Goal: Task Accomplishment & Management: Manage account settings

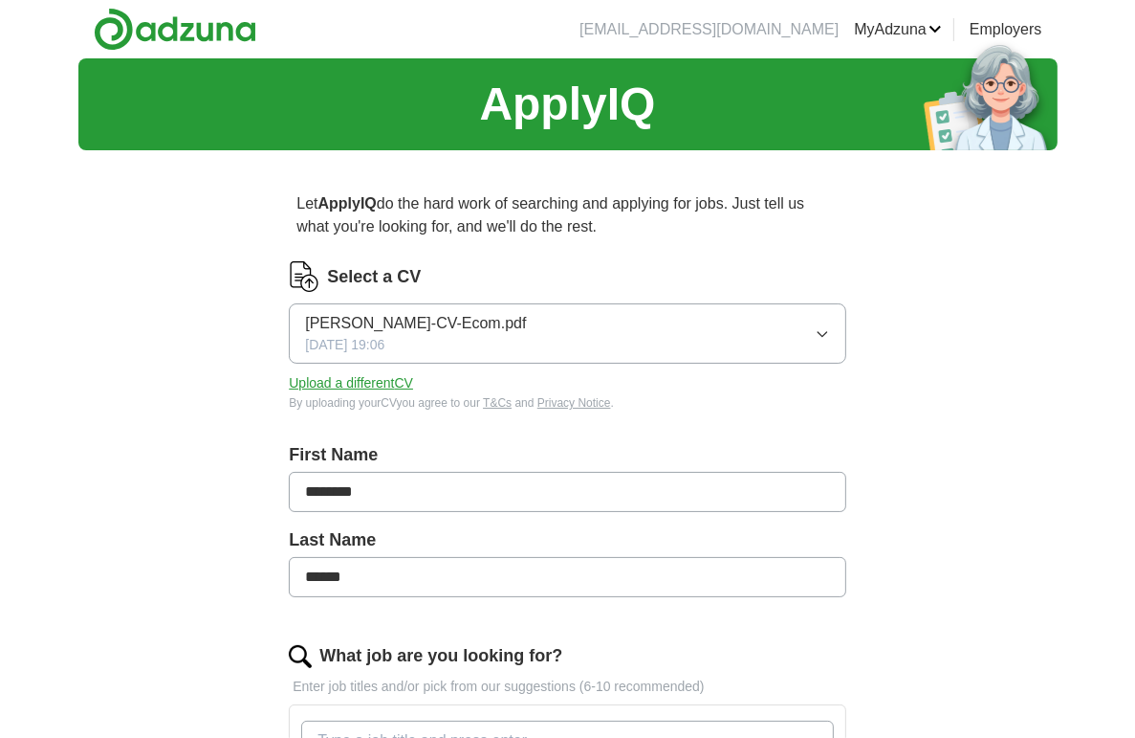
click at [895, 20] on link "MyAdzuna" at bounding box center [898, 29] width 88 height 23
click at [0, 0] on link "ApplyIQ" at bounding box center [0, 0] width 0 height 0
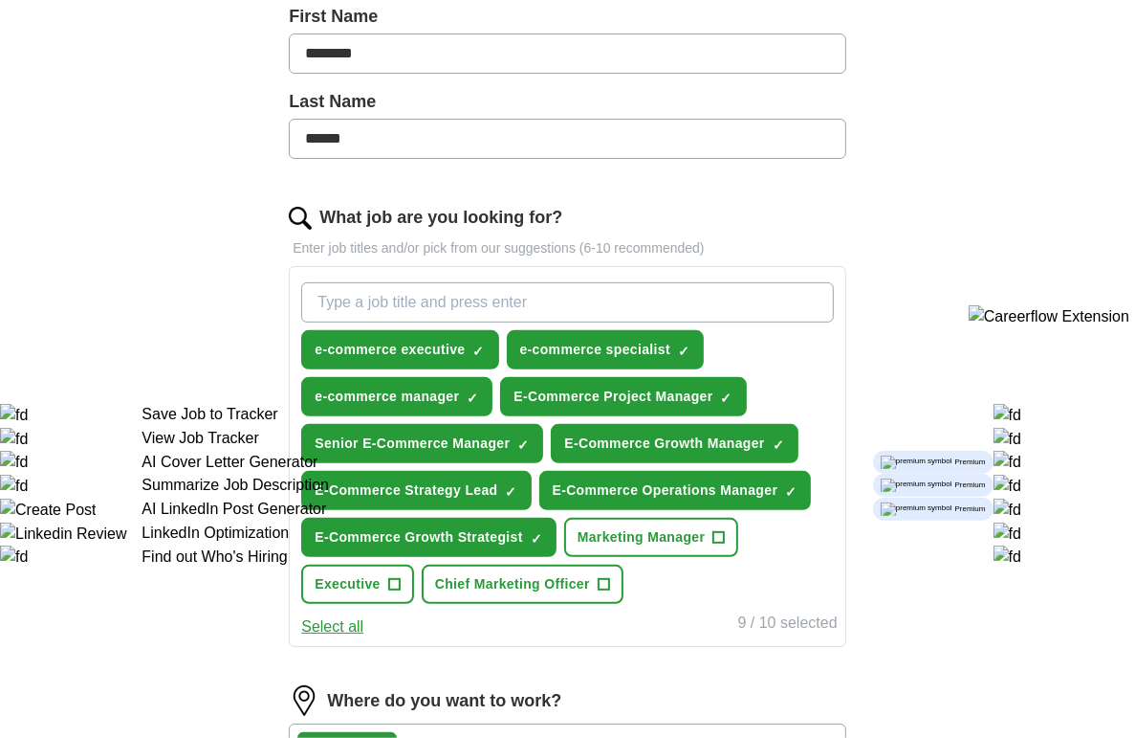
scroll to position [438, 0]
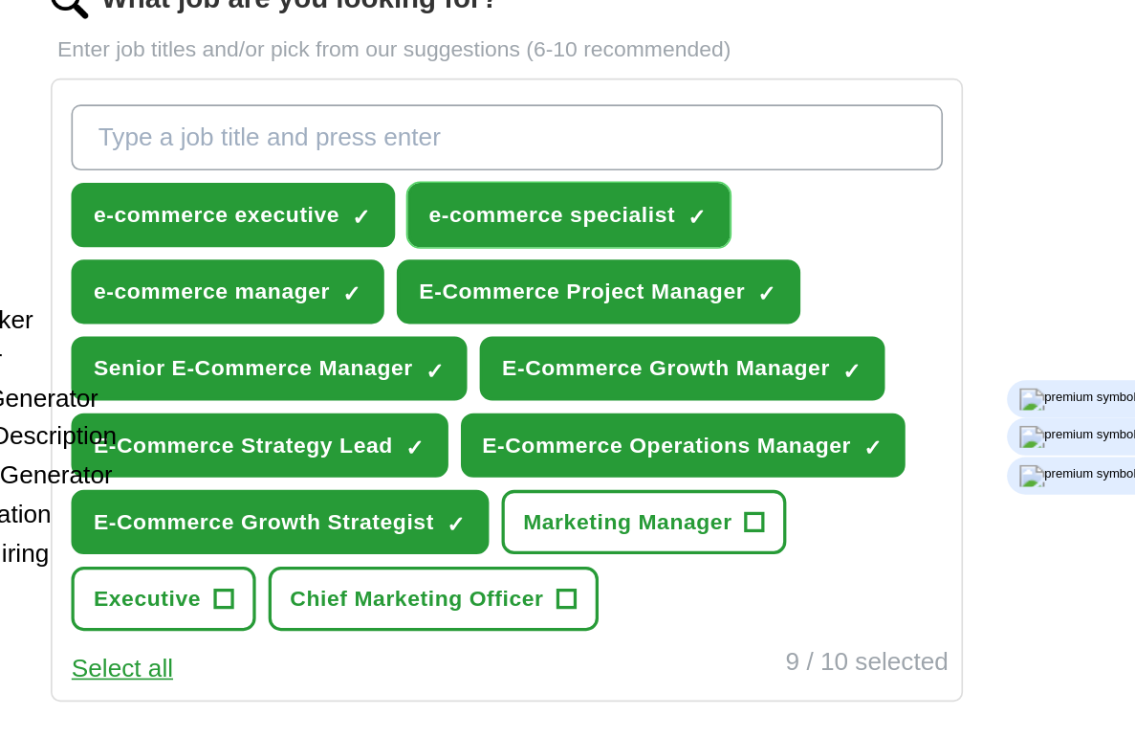
click at [561, 342] on span "e-commerce specialist" at bounding box center [595, 350] width 151 height 20
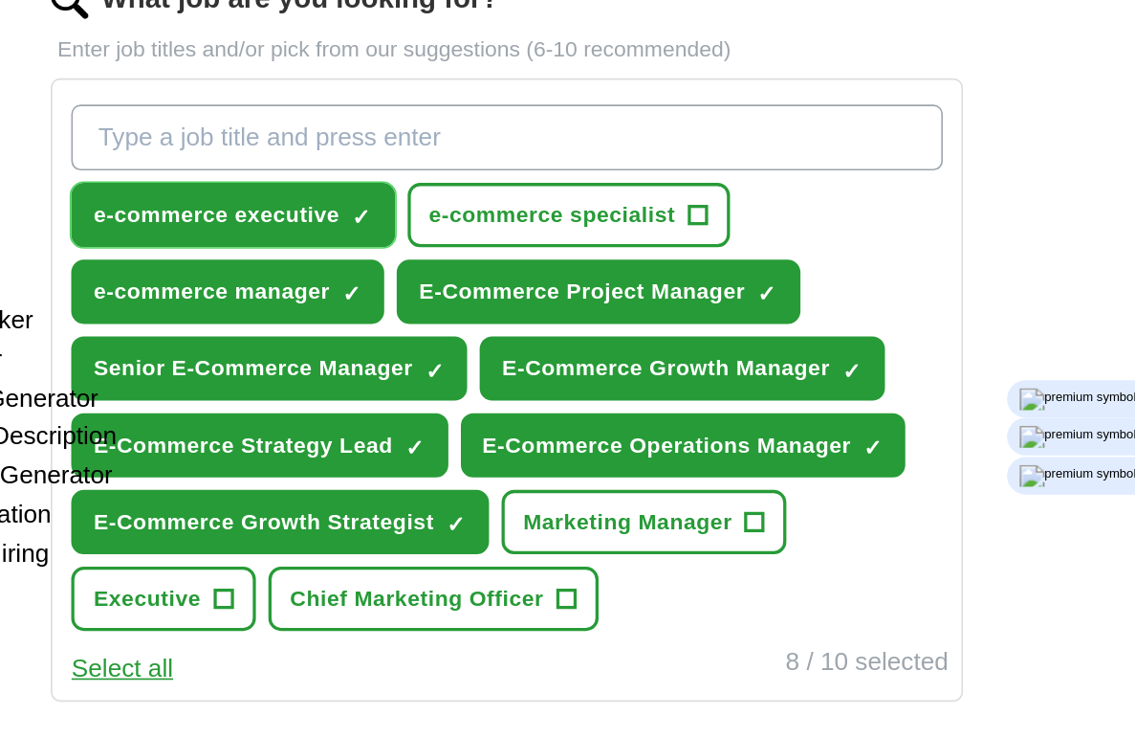
click at [416, 345] on span "e-commerce executive" at bounding box center [390, 350] width 150 height 20
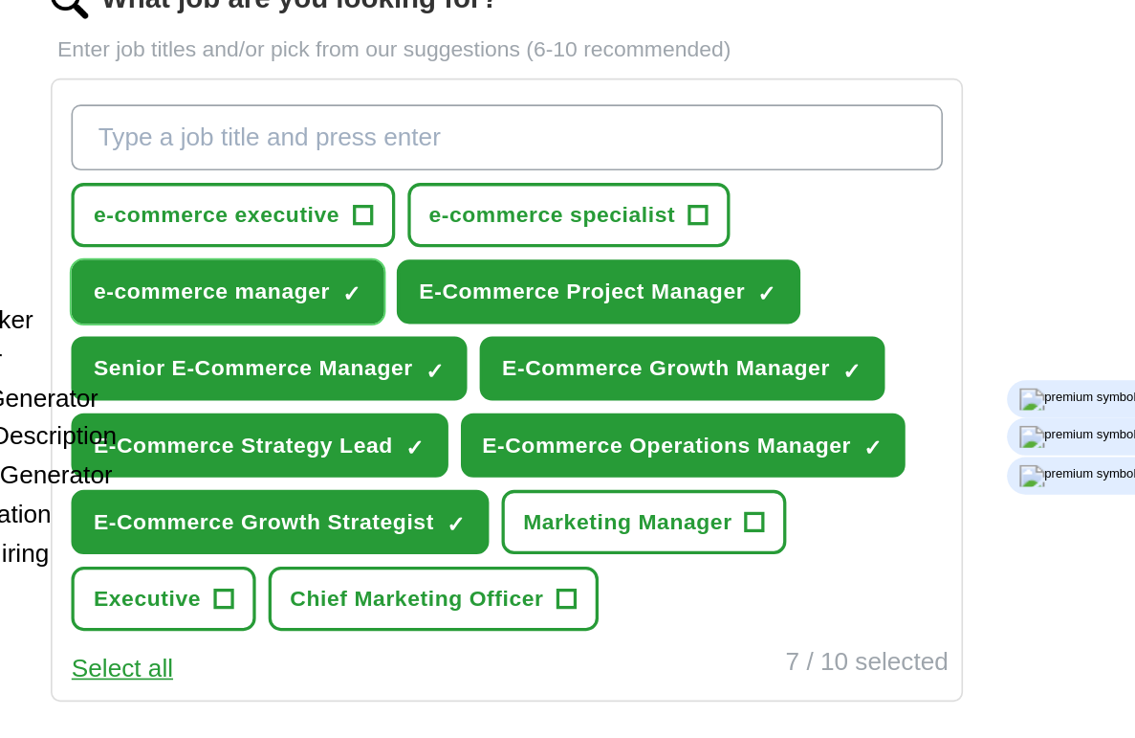
click at [374, 405] on button "e-commerce manager ✓ ×" at bounding box center [396, 396] width 191 height 39
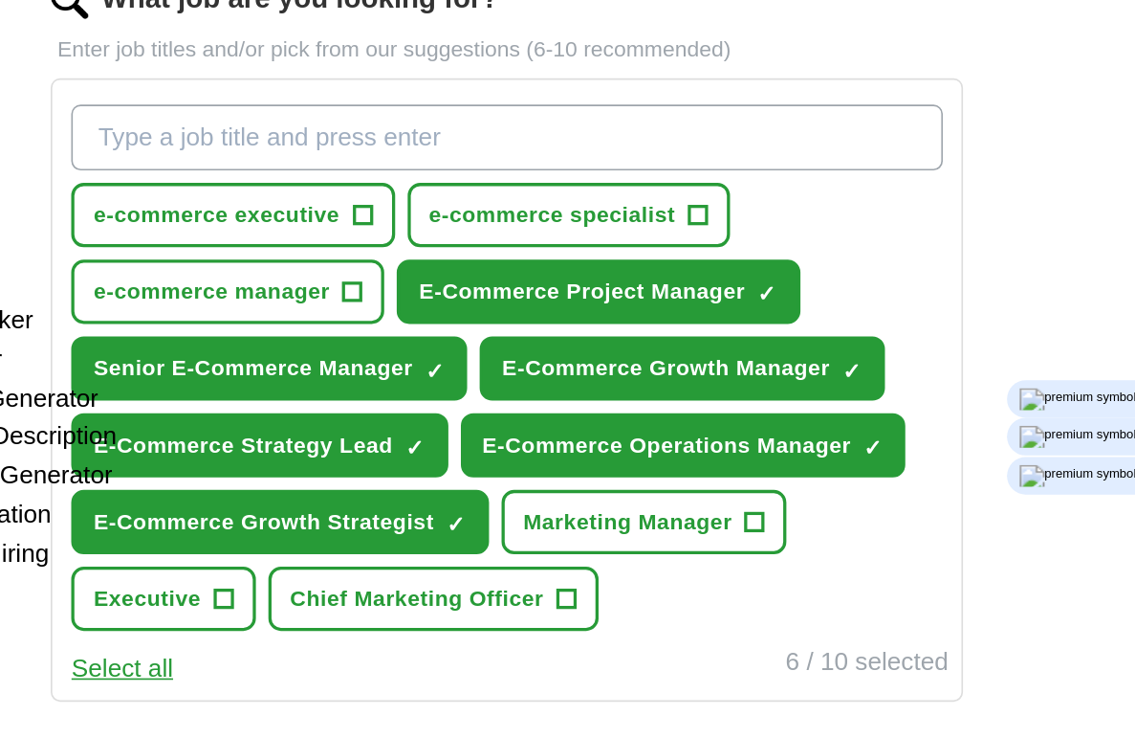
click at [469, 307] on input "What job are you looking for?" at bounding box center [567, 302] width 532 height 40
type input "E-commerce Manager"
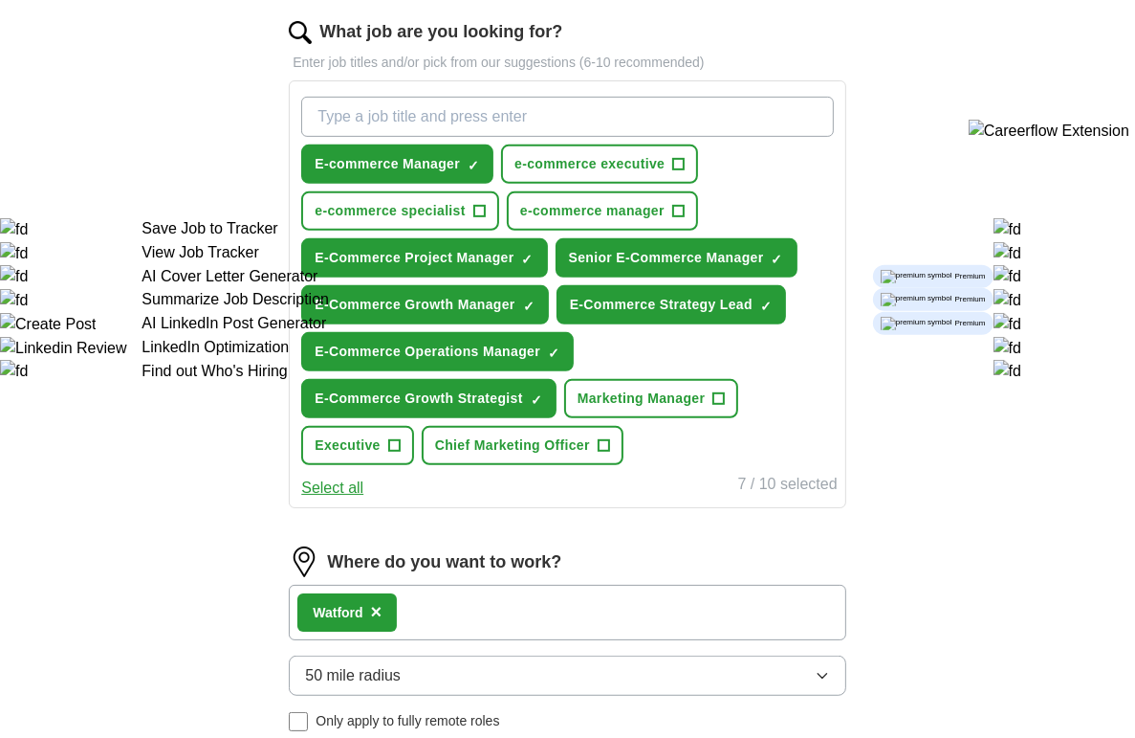
scroll to position [1066, 0]
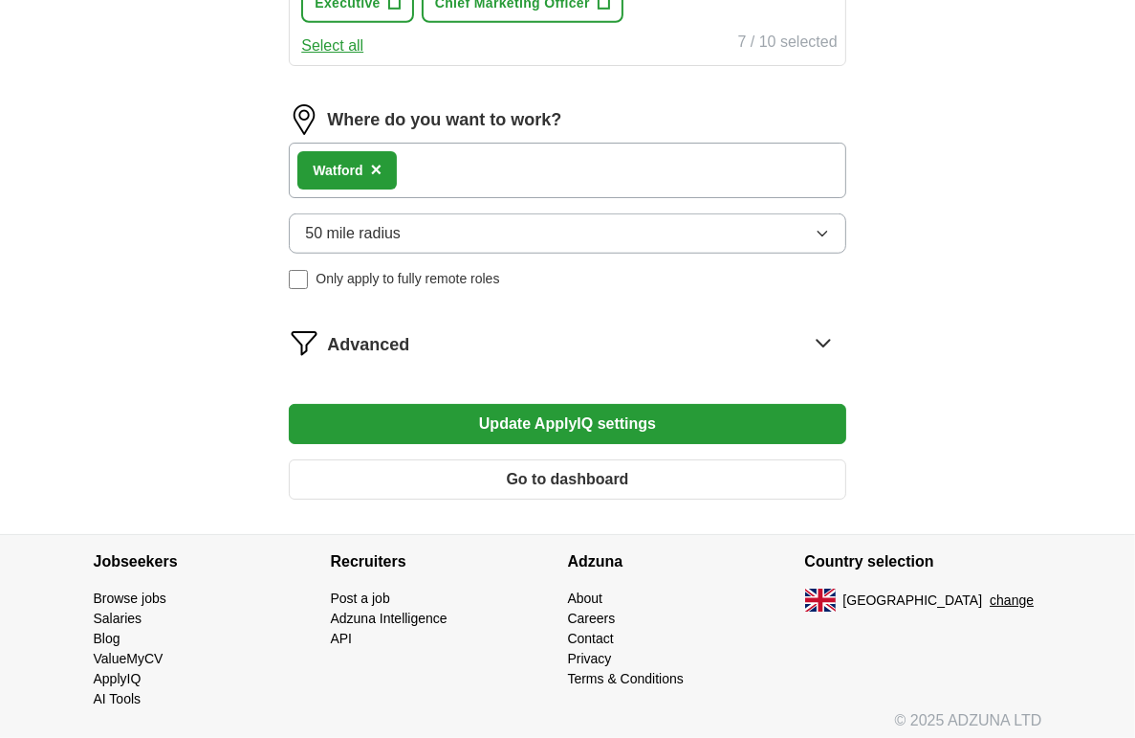
click at [360, 340] on span "Advanced" at bounding box center [368, 345] width 82 height 26
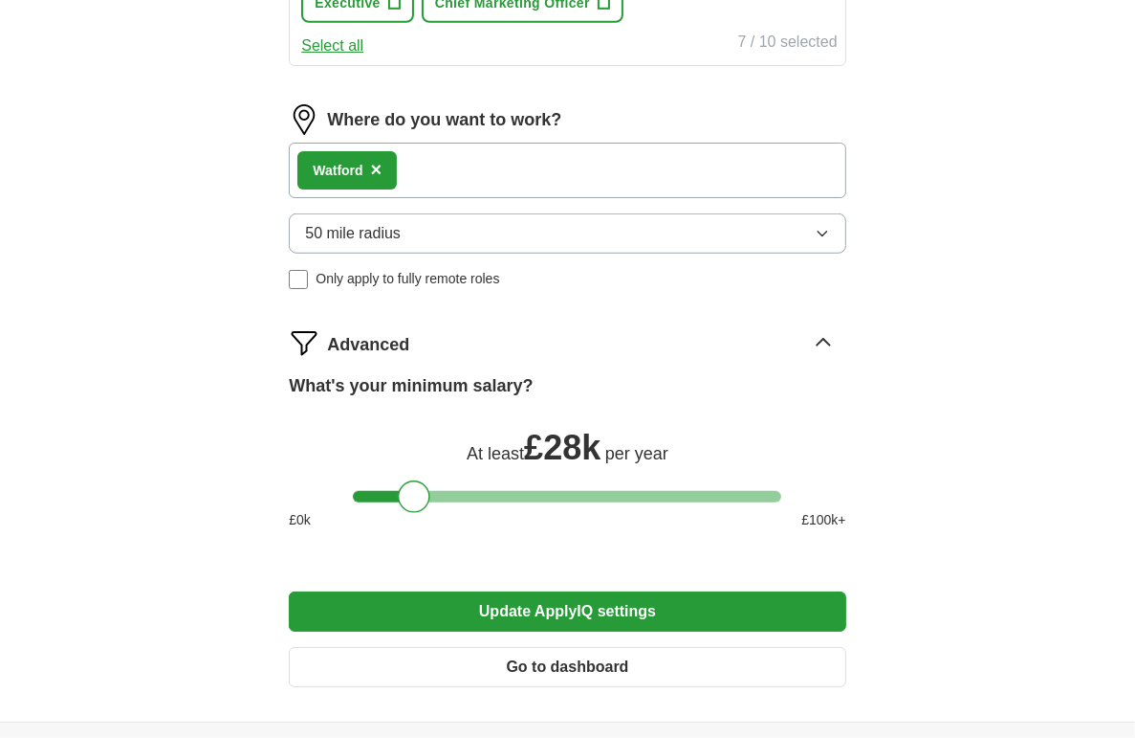
drag, startPoint x: 396, startPoint y: 489, endPoint x: 415, endPoint y: 490, distance: 19.2
click at [415, 490] on div at bounding box center [414, 496] width 33 height 33
drag, startPoint x: 419, startPoint y: 485, endPoint x: 432, endPoint y: 487, distance: 13.5
click at [432, 487] on div at bounding box center [428, 496] width 33 height 33
click at [447, 611] on button "Update ApplyIQ settings" at bounding box center [567, 611] width 557 height 40
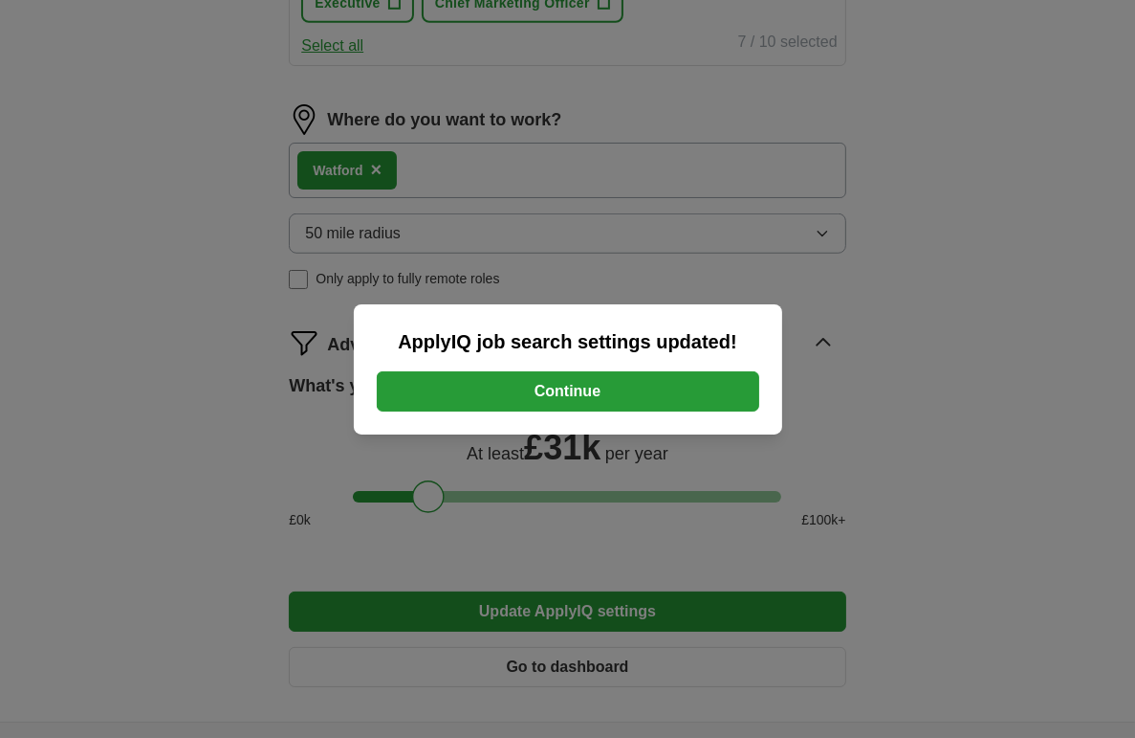
click at [693, 399] on button "Continue" at bounding box center [568, 391] width 383 height 40
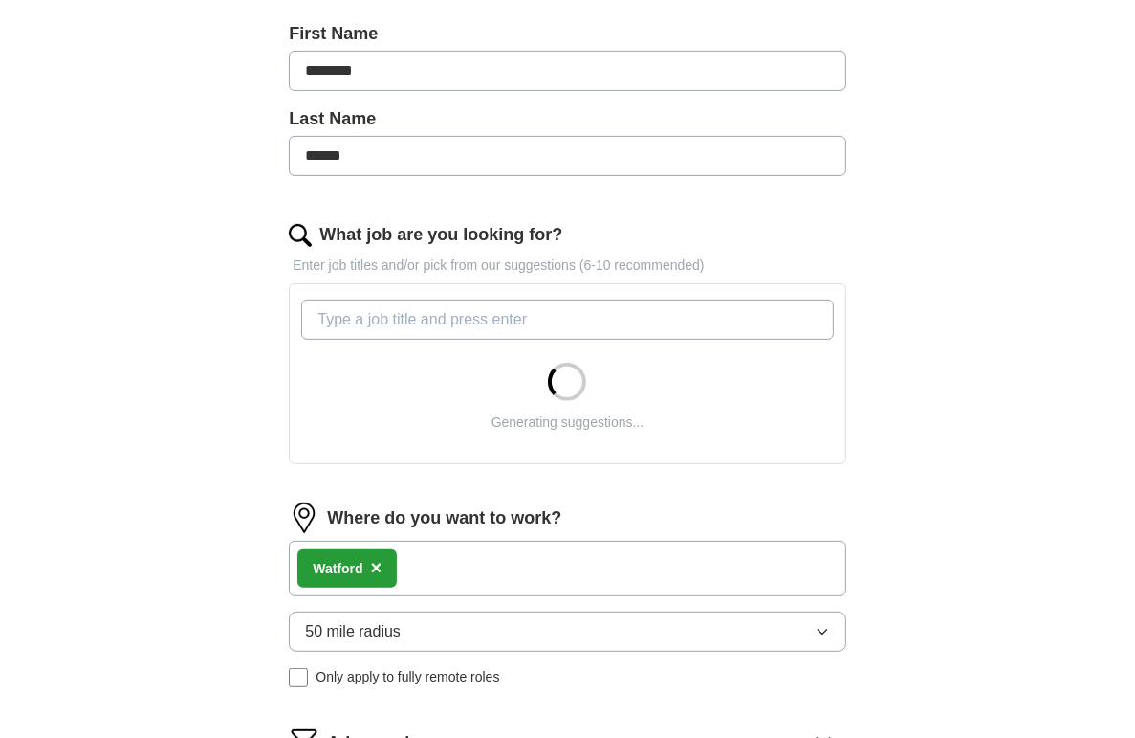
scroll to position [417, 0]
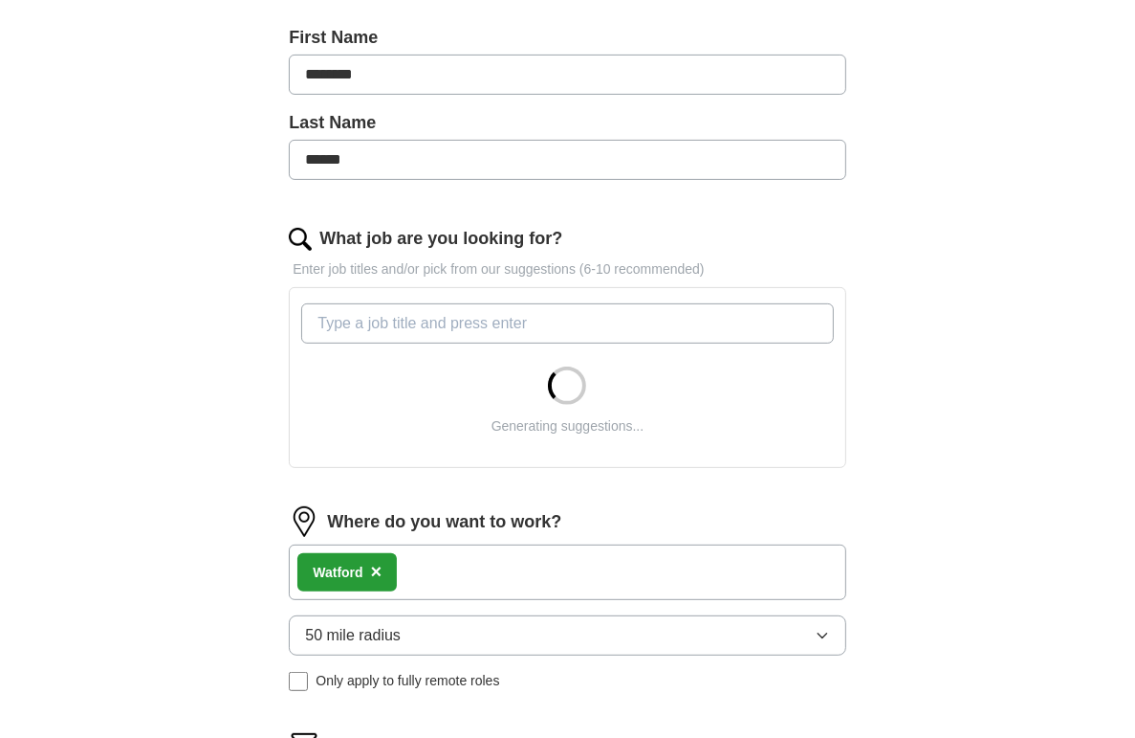
click at [482, 319] on input "What job are you looking for?" at bounding box center [567, 323] width 532 height 40
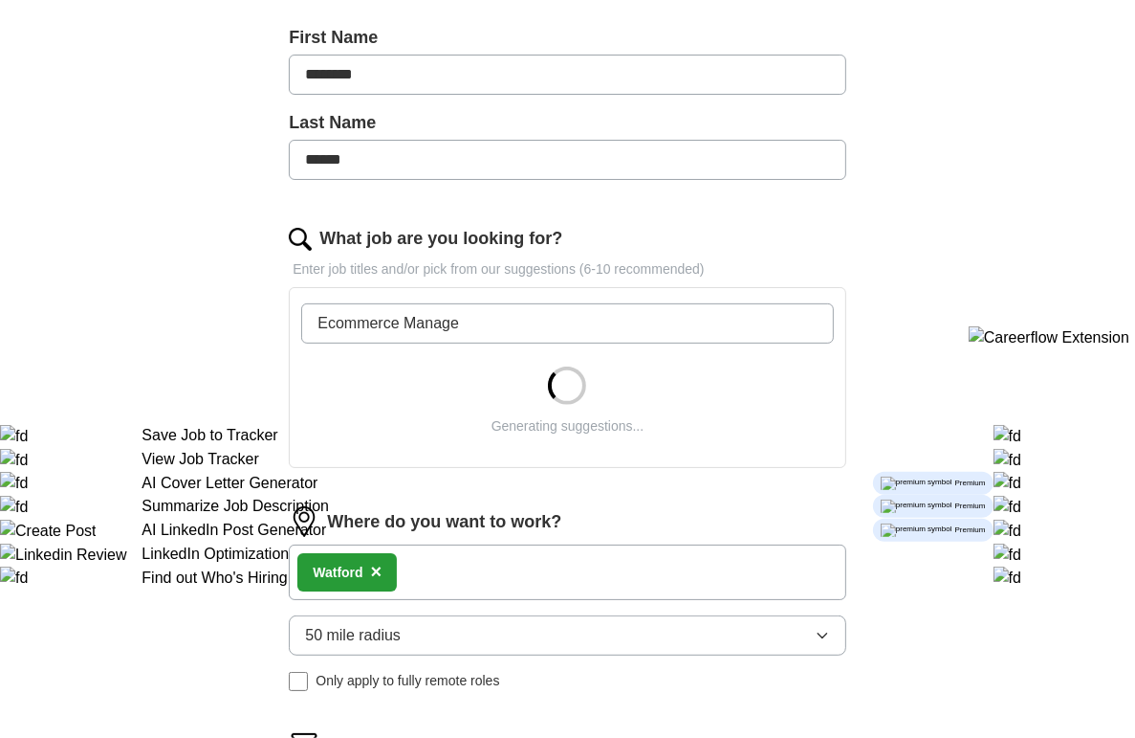
type input "Ecommerce Manager"
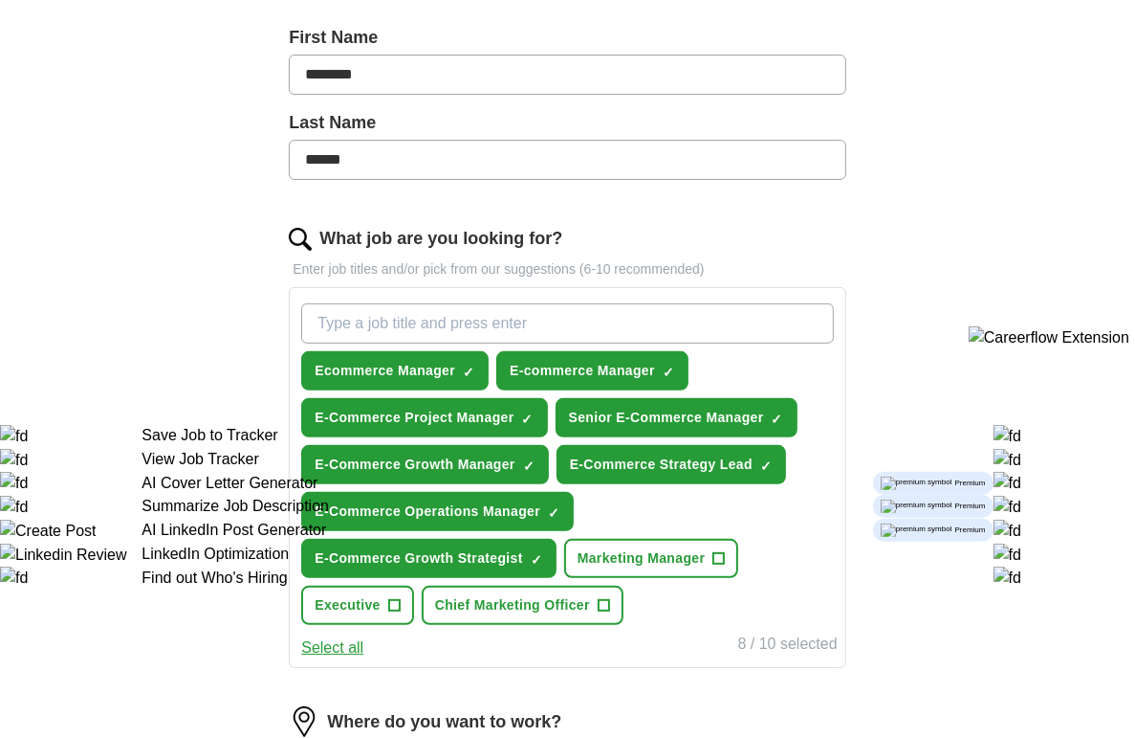
click at [482, 319] on input "What job are you looking for?" at bounding box center [567, 323] width 532 height 40
paste input "Ecommerce Executive"
type input "Ecommerce Executive"
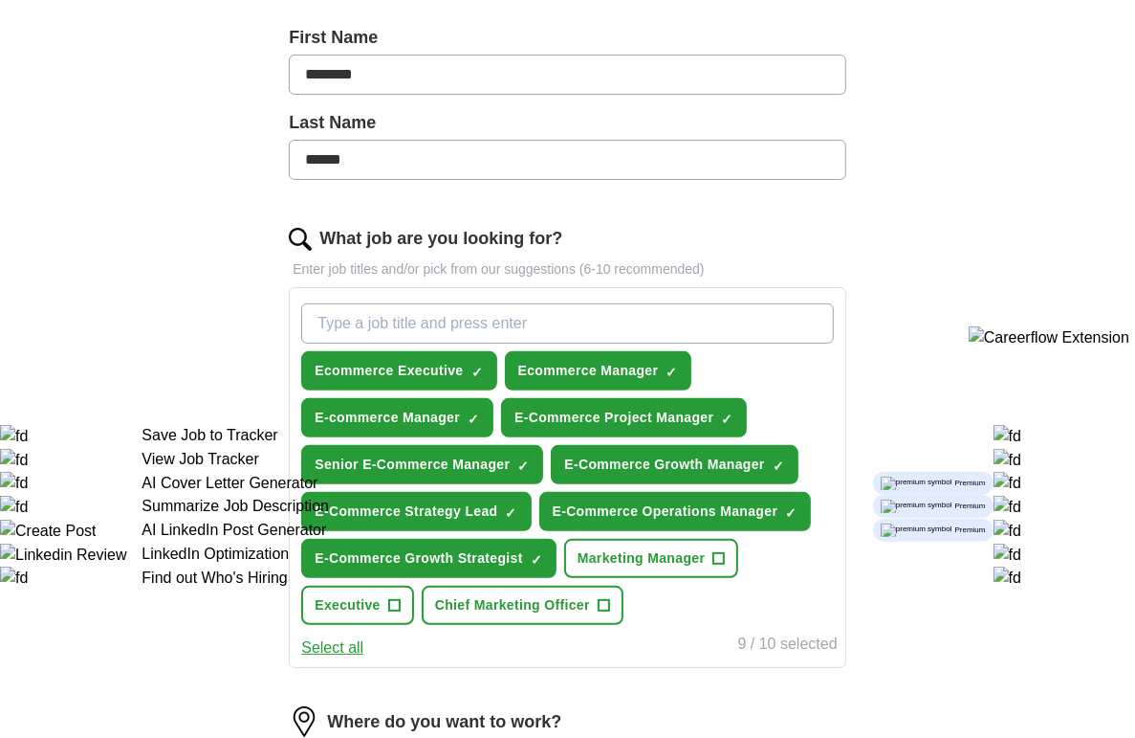
scroll to position [1020, 0]
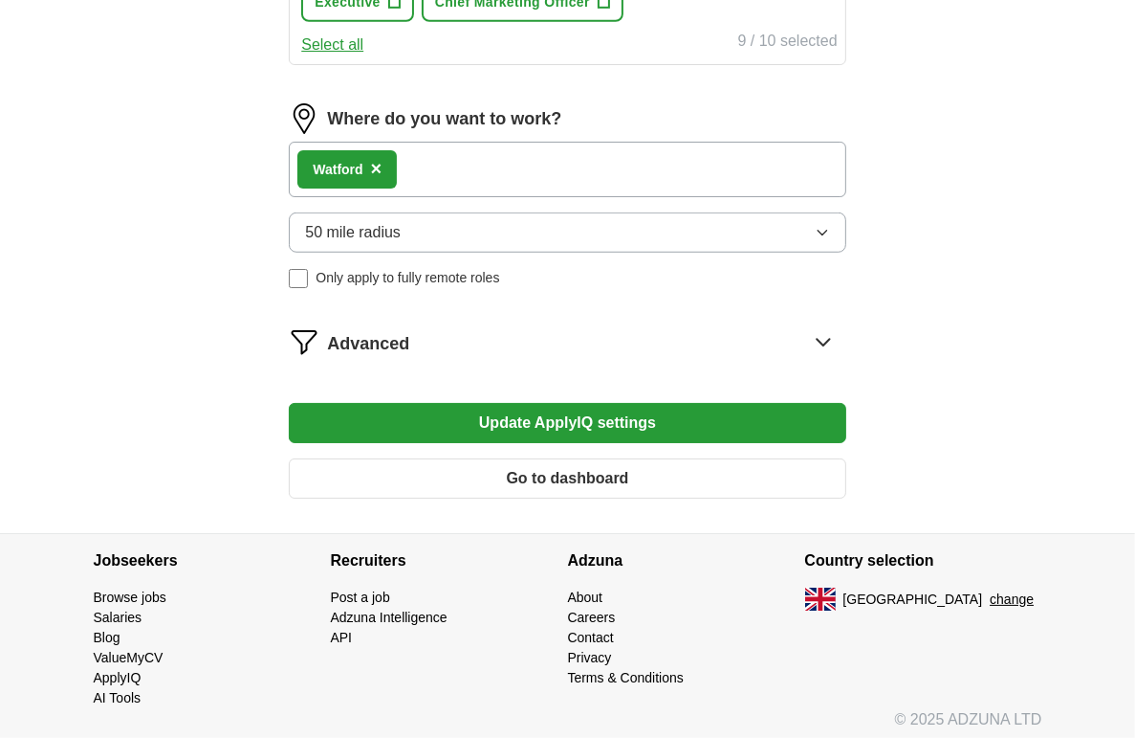
click at [472, 414] on button "Update ApplyIQ settings" at bounding box center [567, 423] width 557 height 40
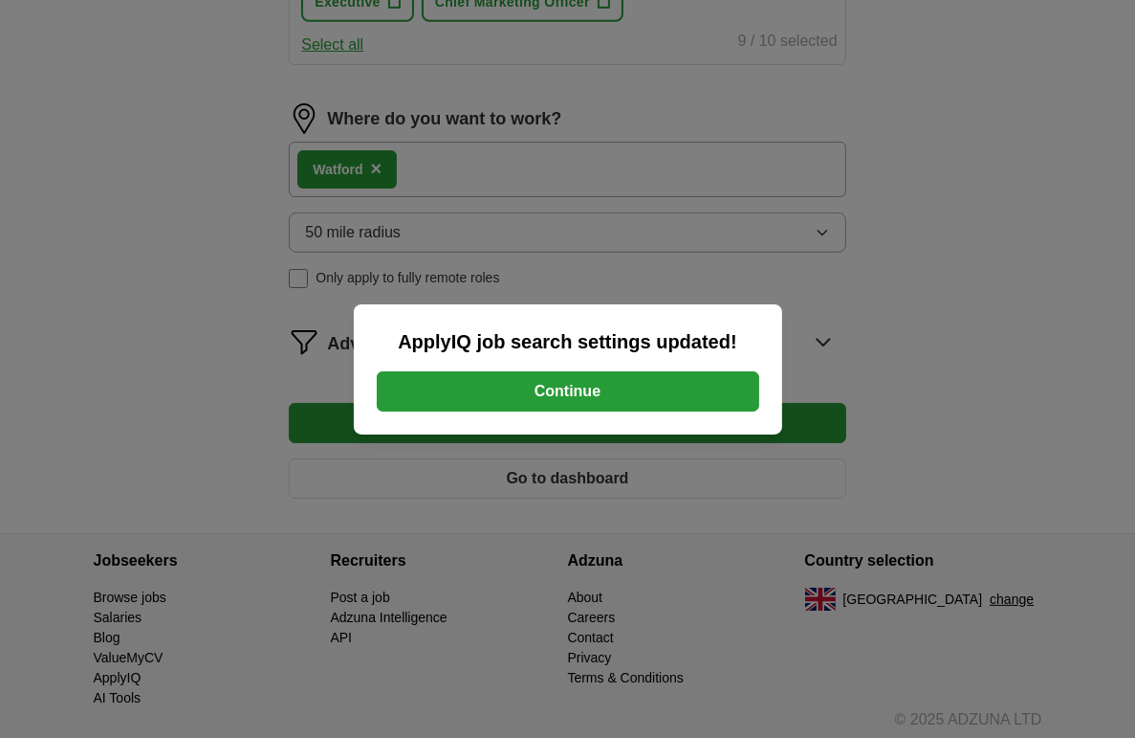
click at [471, 400] on button "Continue" at bounding box center [568, 391] width 383 height 40
